Goal: Task Accomplishment & Management: Use online tool/utility

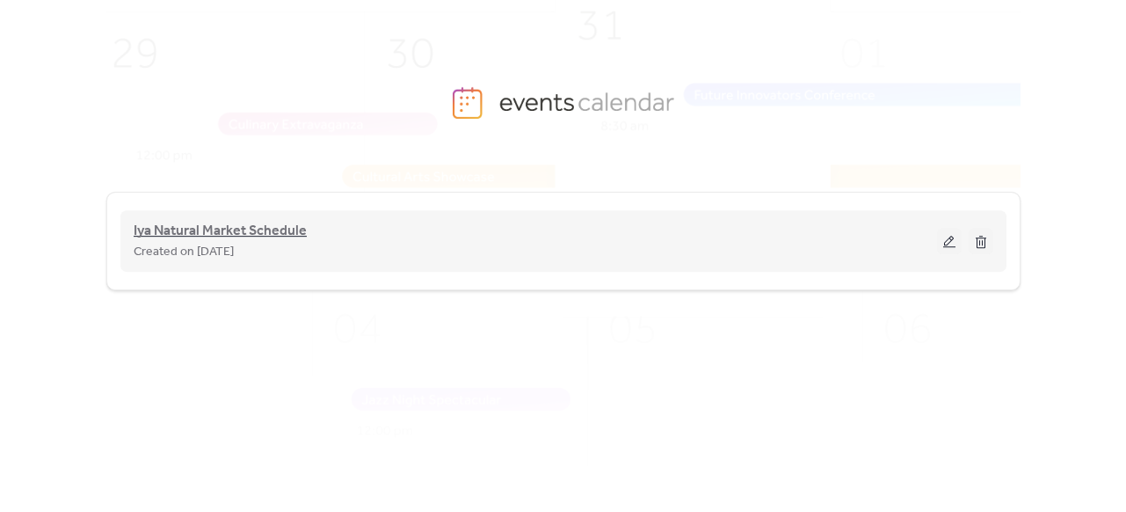
click at [186, 226] on span "Iya Natural Market Schedule" at bounding box center [220, 231] width 173 height 21
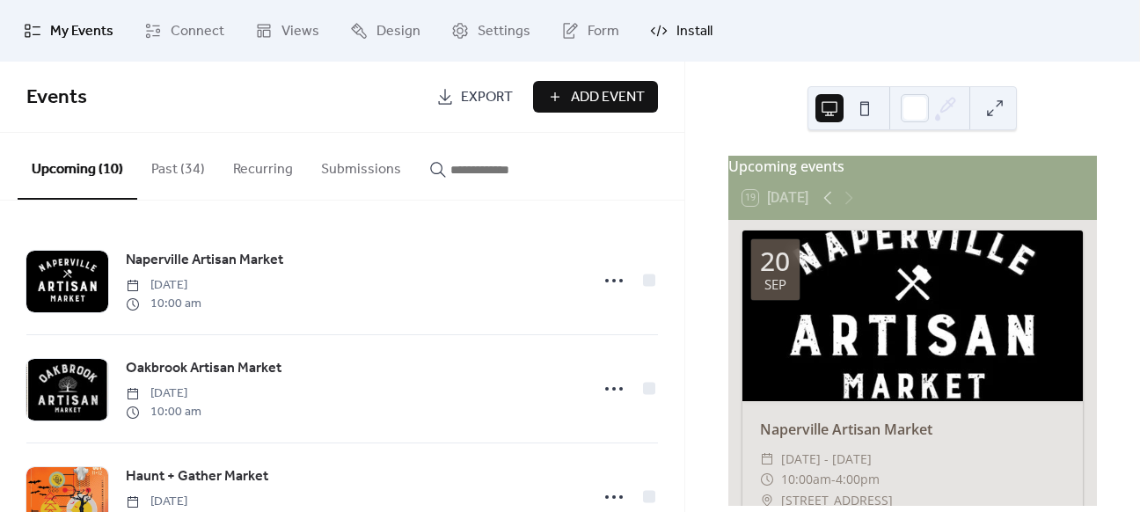
click at [668, 39] on link "Install" at bounding box center [681, 30] width 89 height 47
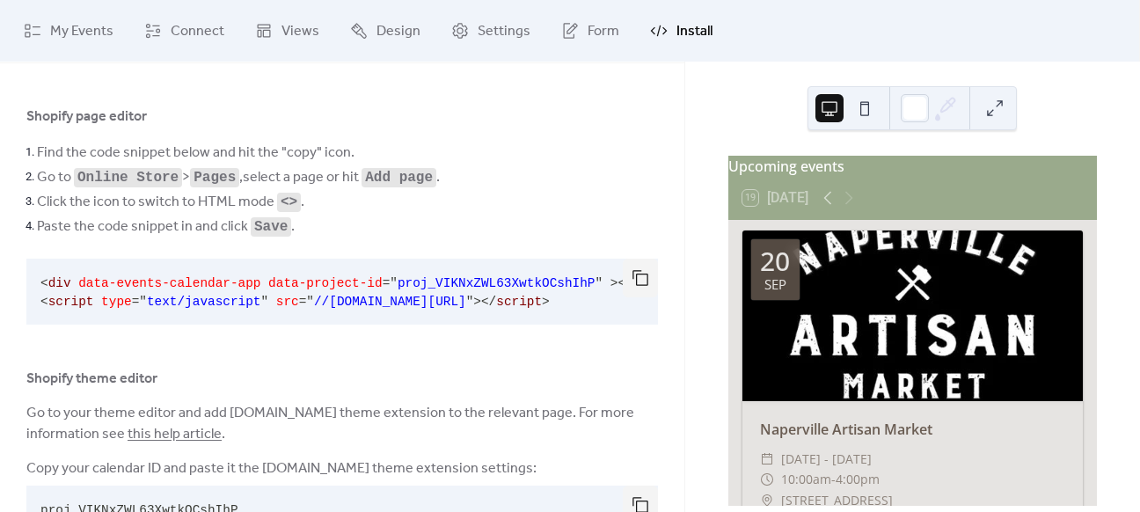
scroll to position [70, 0]
click at [633, 277] on button "button" at bounding box center [640, 277] width 35 height 39
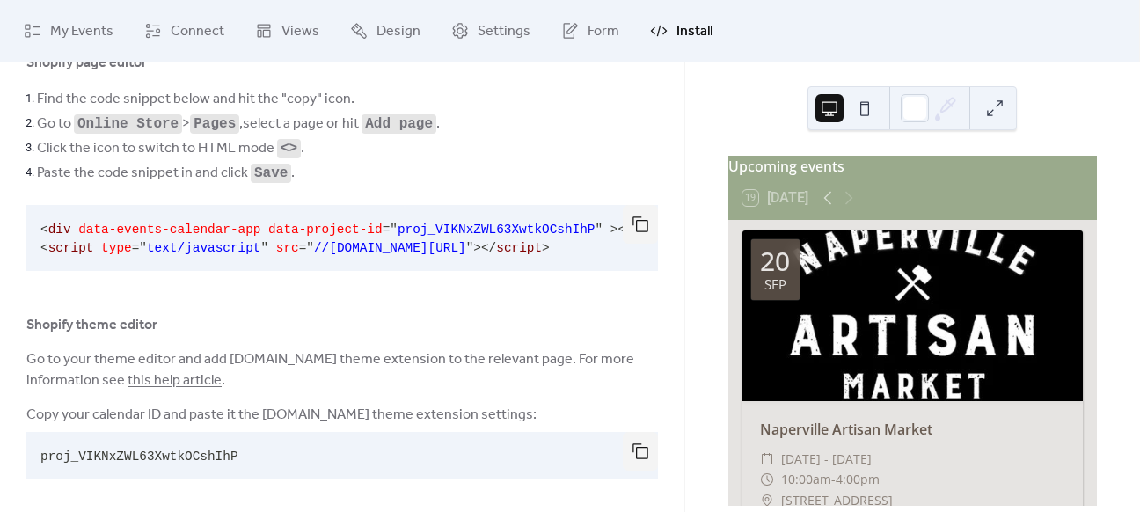
scroll to position [134, 0]
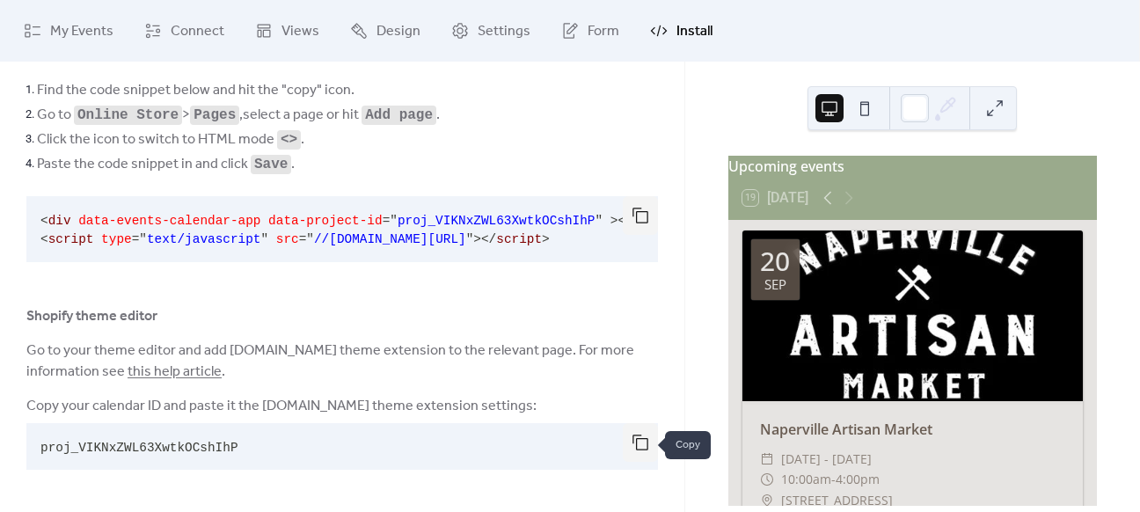
click at [638, 448] on button "button" at bounding box center [640, 442] width 35 height 39
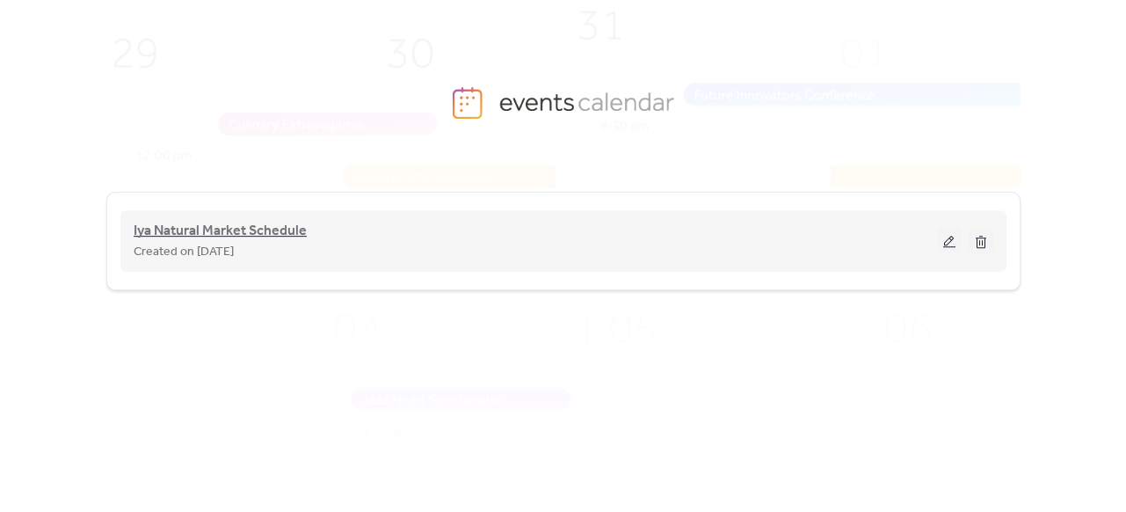
click at [265, 242] on span "Iya Natural Market Schedule" at bounding box center [220, 231] width 173 height 21
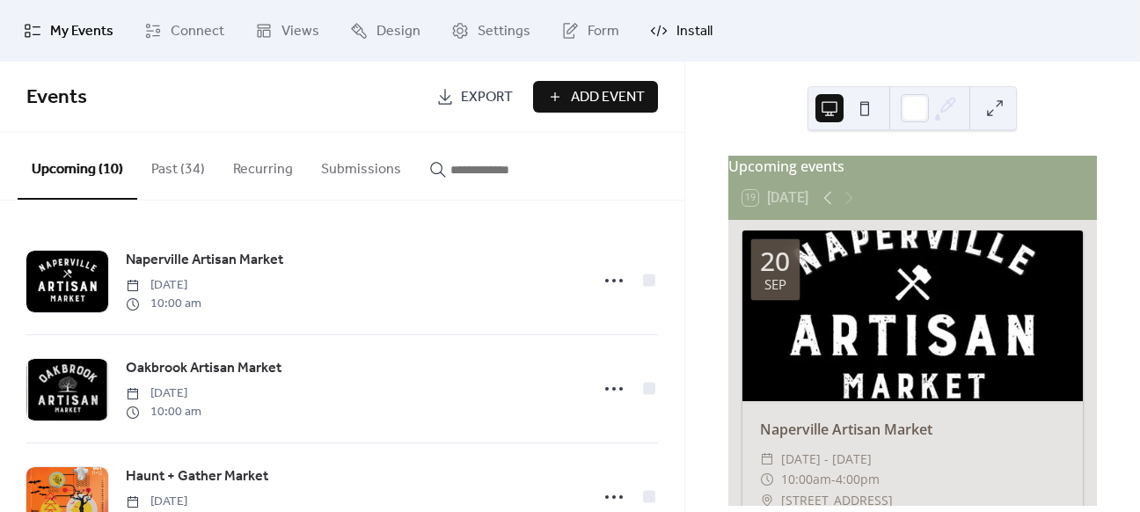
click at [676, 38] on span "Install" at bounding box center [694, 31] width 36 height 21
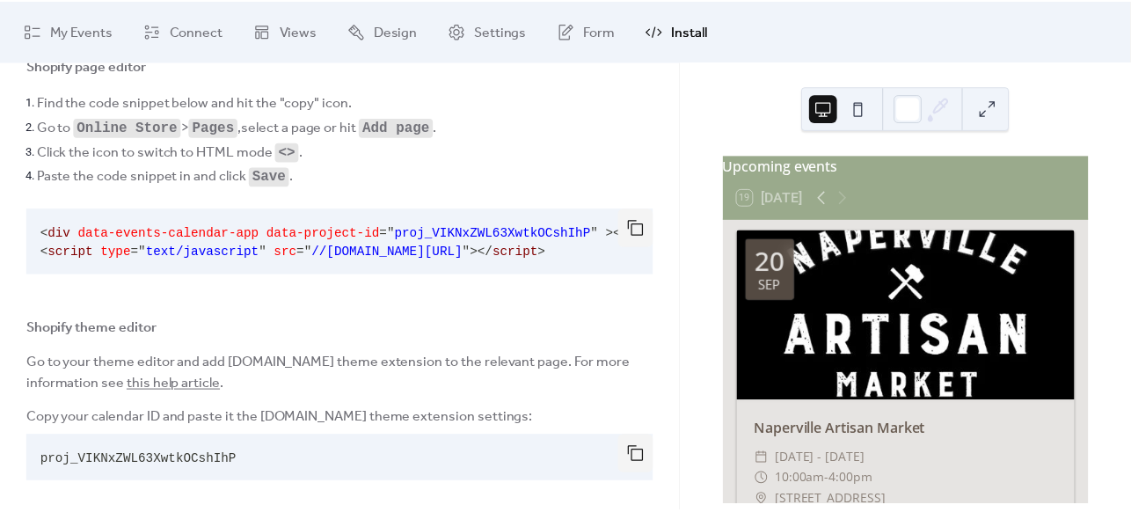
scroll to position [134, 0]
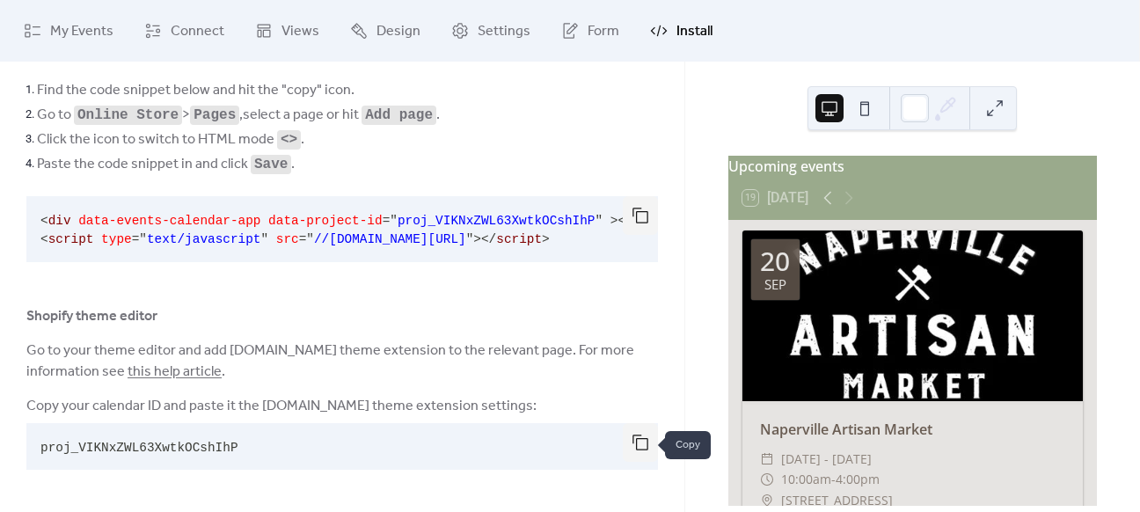
click at [632, 450] on button "button" at bounding box center [640, 442] width 35 height 39
